Goal: Transaction & Acquisition: Purchase product/service

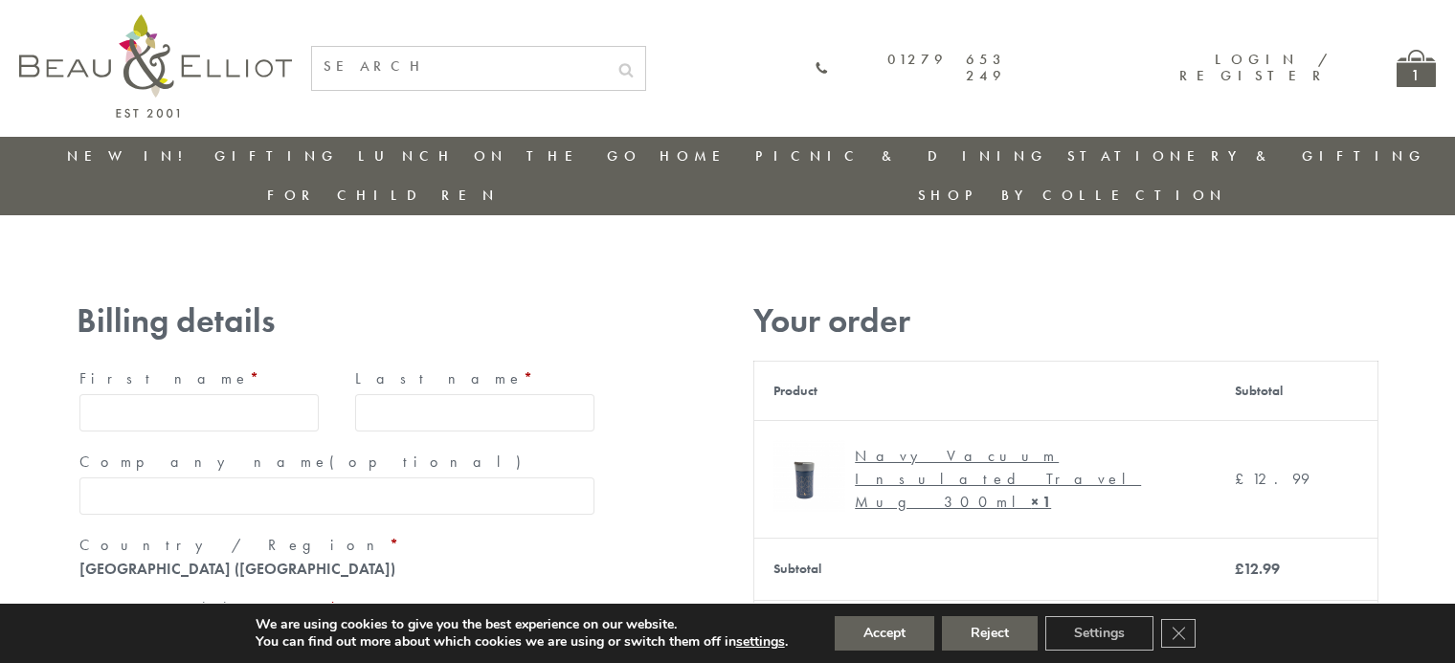
type input "maria33@yahoo.com"
type input "Maria"
type input "Williams"
type input "23, Scottsdale, Happytown"
type input "London"
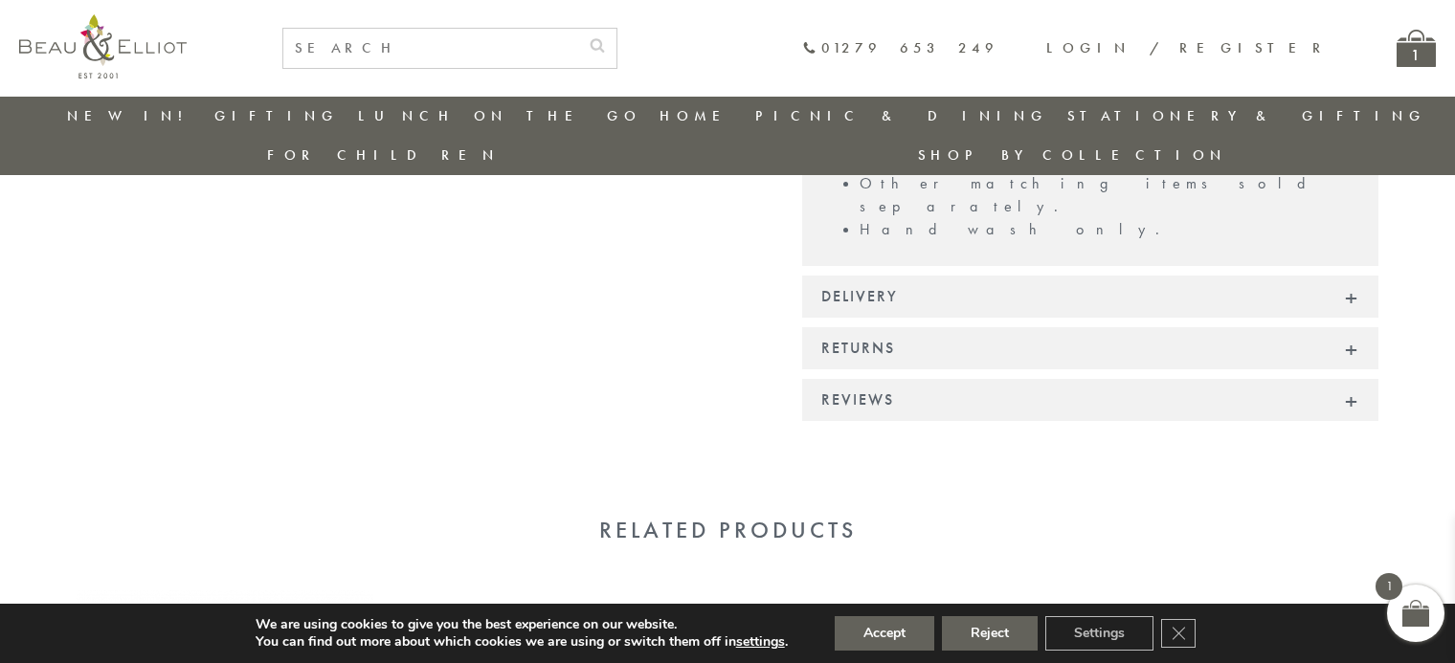
scroll to position [1577, 0]
